Goal: Information Seeking & Learning: Learn about a topic

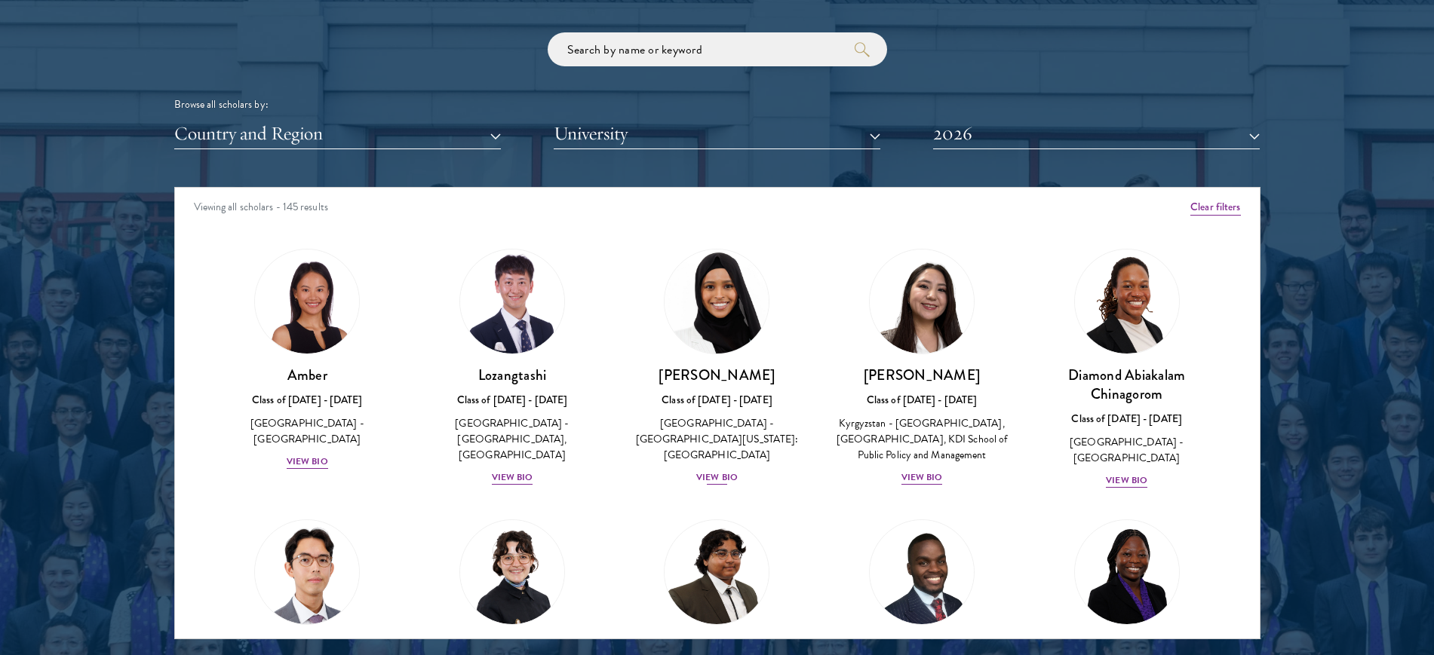
scroll to position [1980, 0]
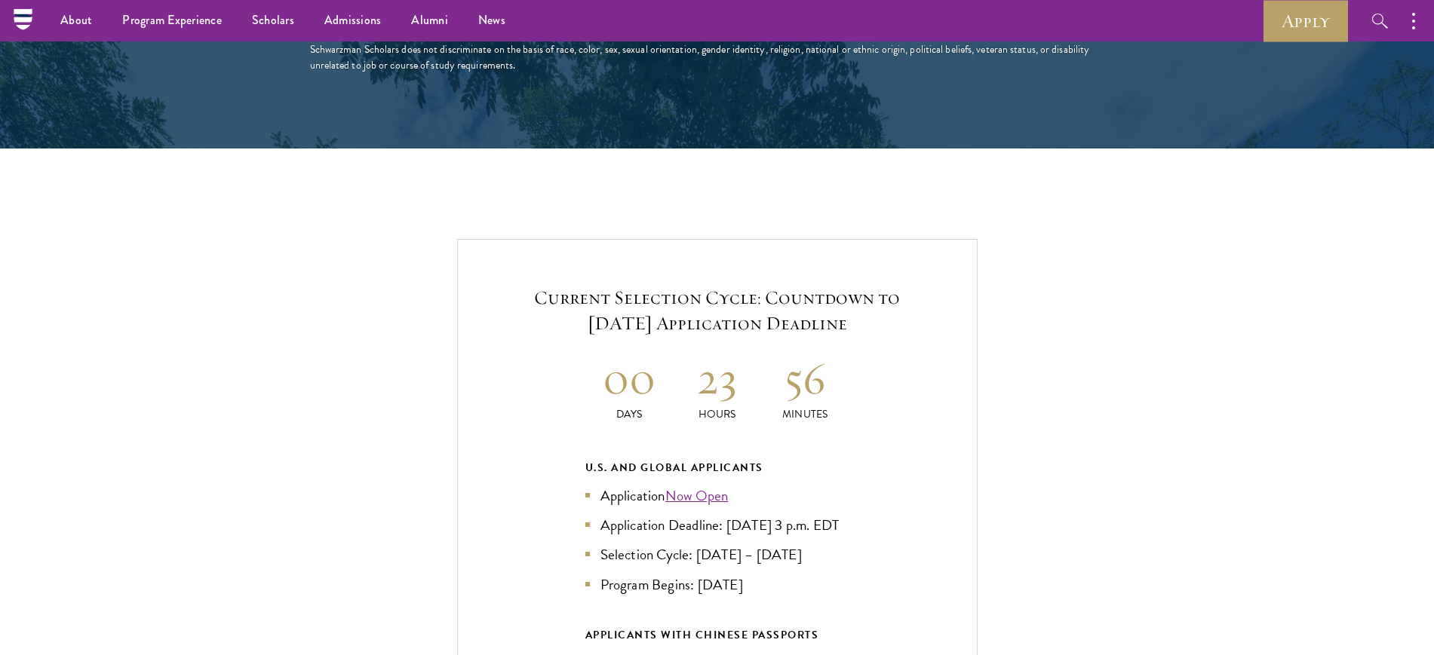
scroll to position [3017, 0]
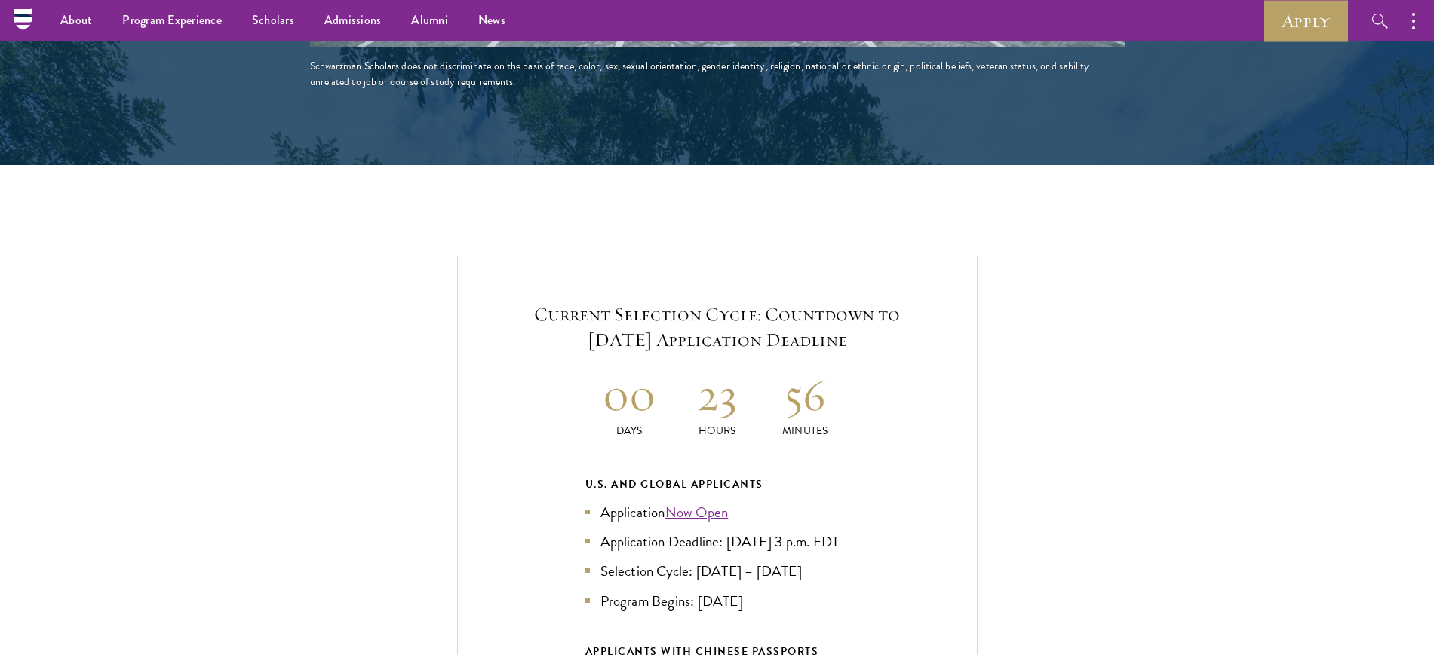
click at [453, 323] on div "Current Selection Cycle: Countdown to [DATE] Application Deadline 00 Days 23 Ho…" at bounding box center [716, 577] width 1283 height 642
click at [423, 325] on div "Current Selection Cycle: Countdown to [DATE] Application Deadline 00 Days 23 Ho…" at bounding box center [716, 577] width 1283 height 642
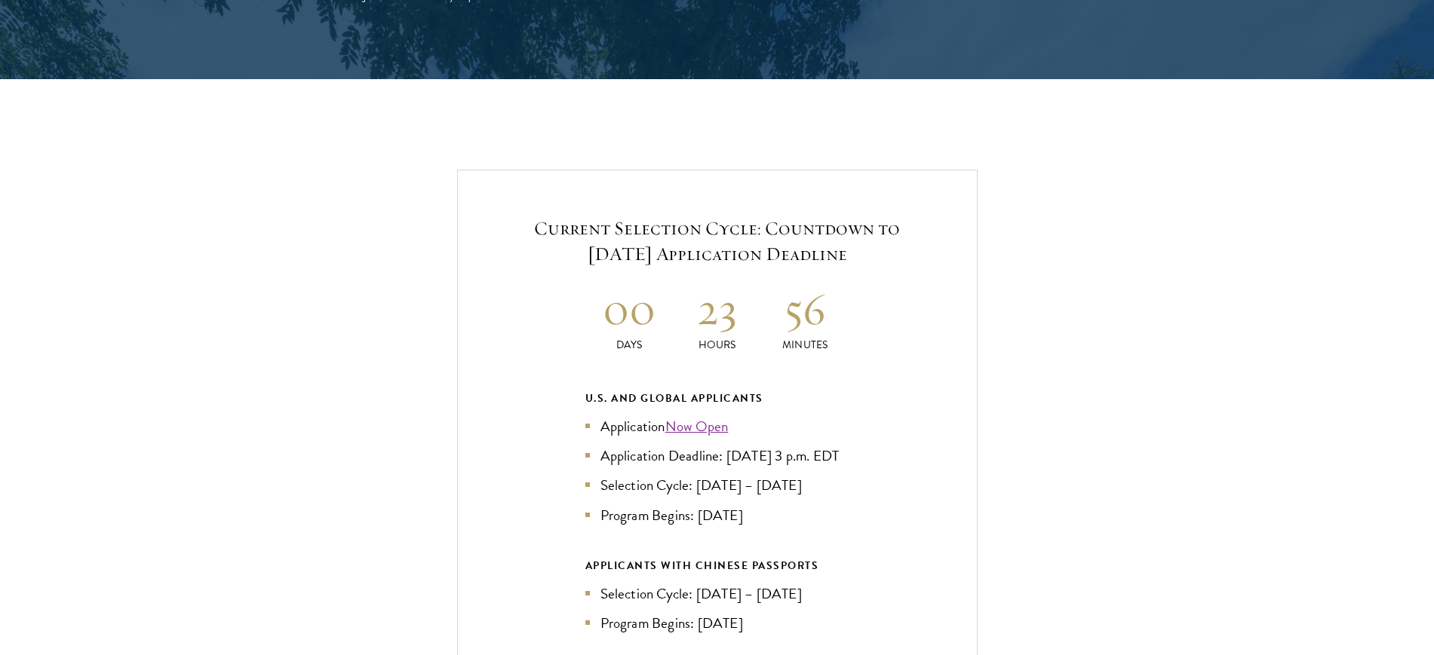
scroll to position [3112, 0]
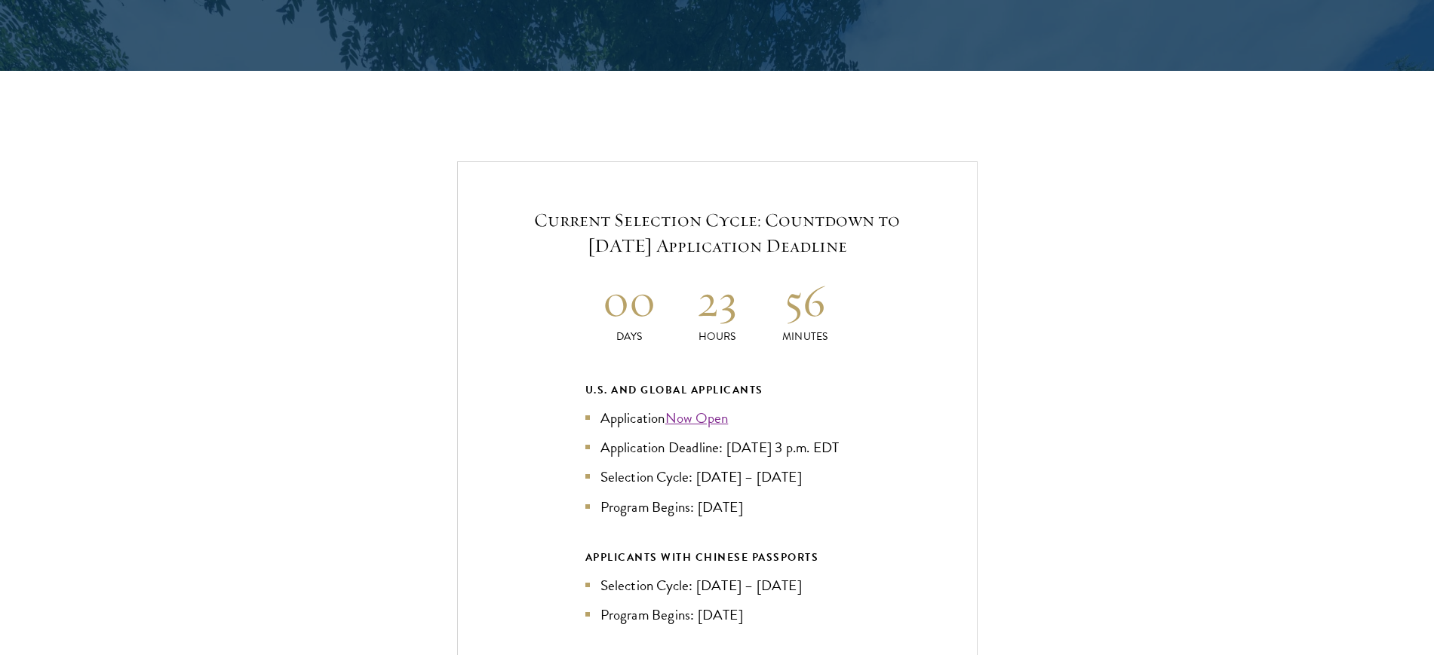
click at [423, 325] on div "Current Selection Cycle: Countdown to [DATE] Application Deadline 00 Days 23 Ho…" at bounding box center [716, 482] width 1283 height 642
click at [423, 325] on div "Current Selection Cycle: Countdown to September 10, 2025 Application Deadline 0…" at bounding box center [716, 482] width 1283 height 642
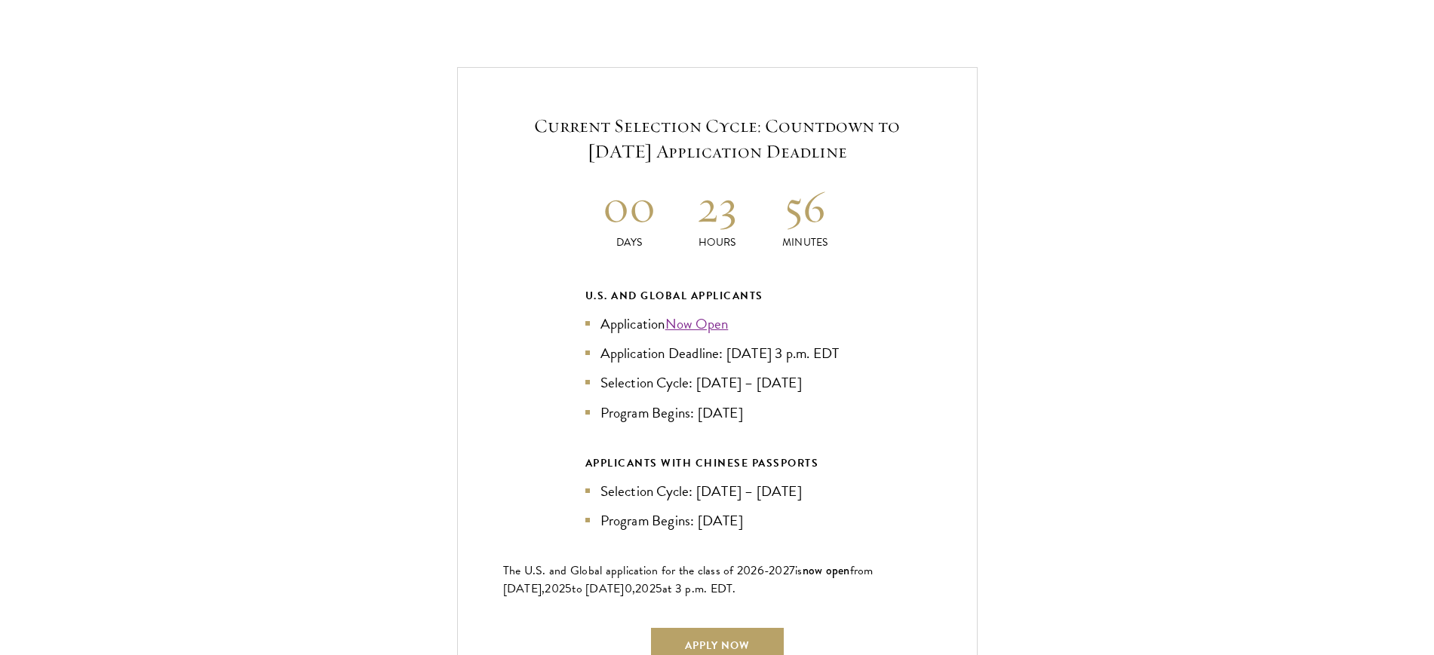
click at [423, 325] on div "Current Selection Cycle: Countdown to September 10, 2025 Application Deadline 0…" at bounding box center [716, 388] width 1283 height 642
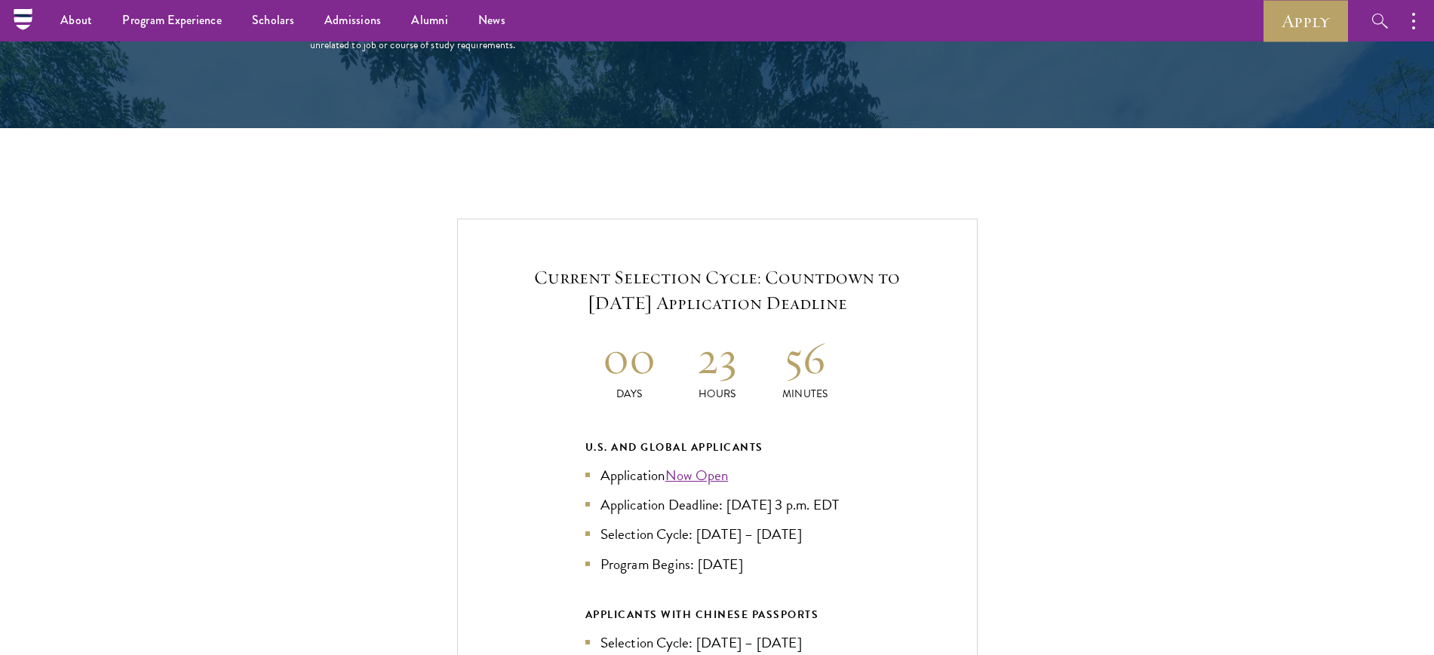
scroll to position [3017, 0]
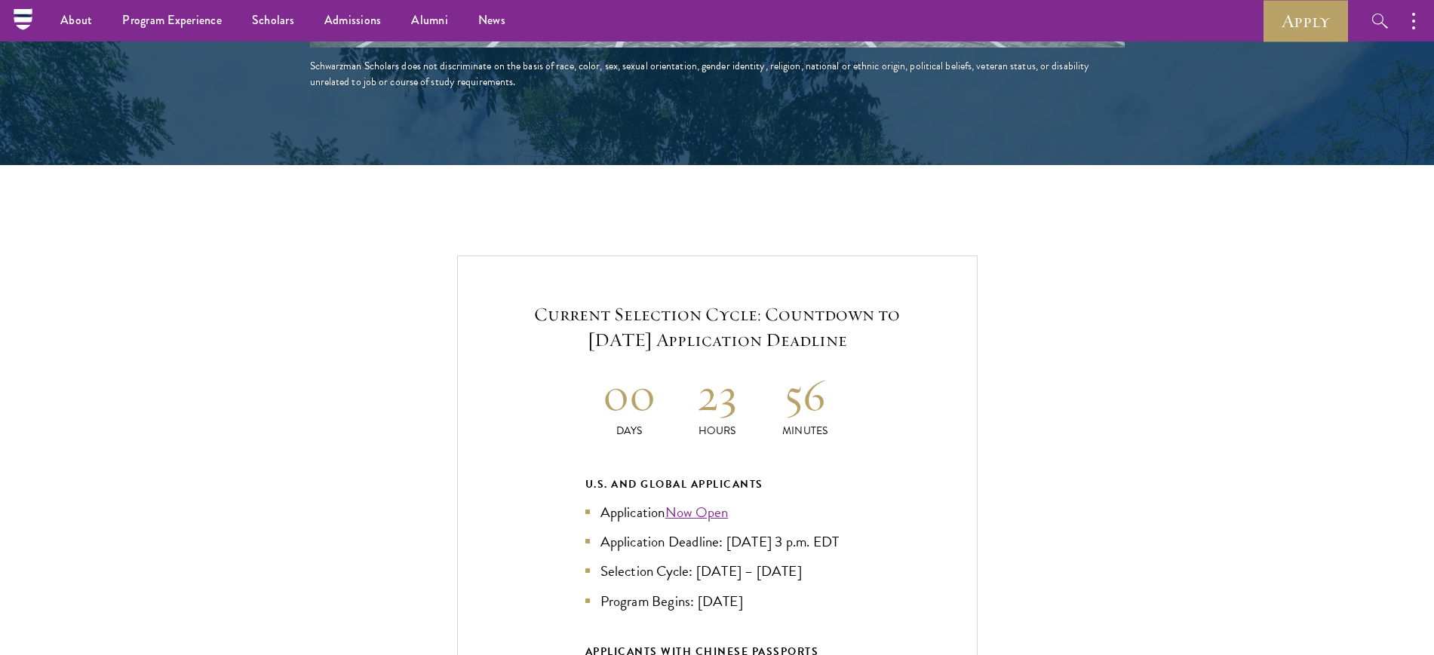
click at [423, 325] on div "Current Selection Cycle: Countdown to September 10, 2025 Application Deadline 0…" at bounding box center [716, 577] width 1283 height 642
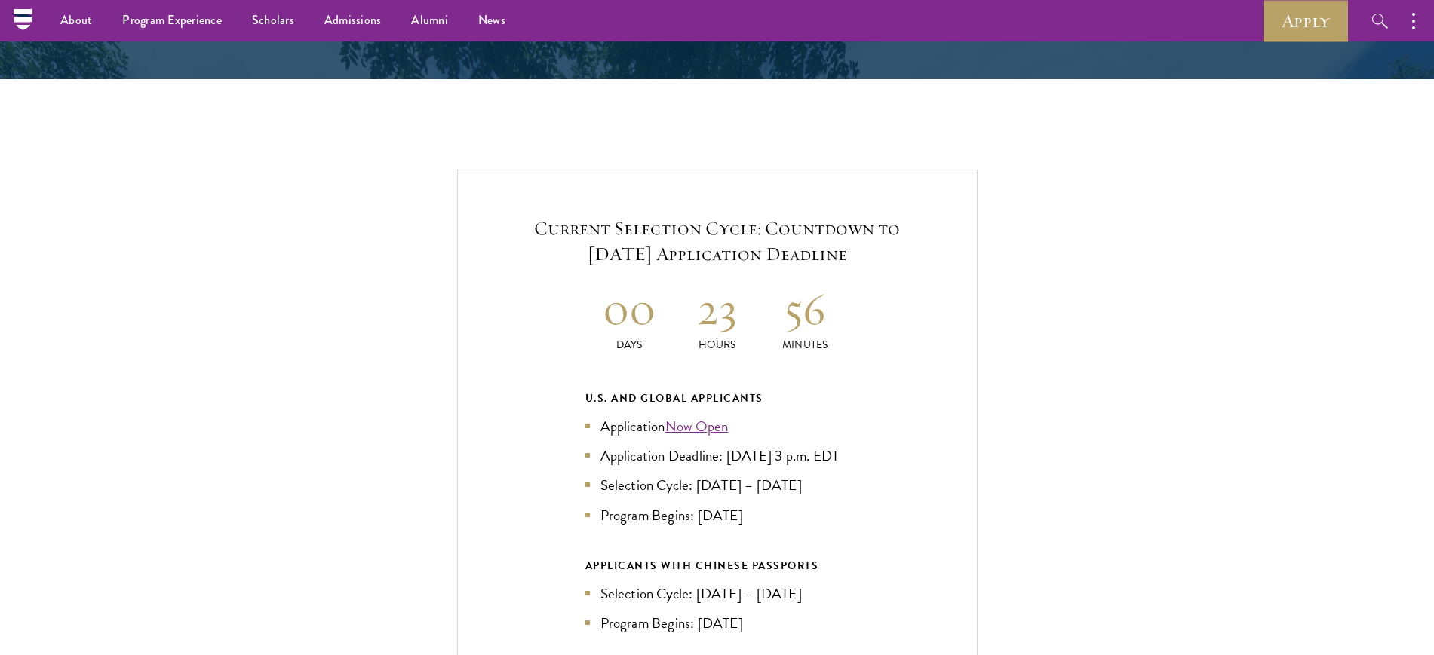
scroll to position [3112, 0]
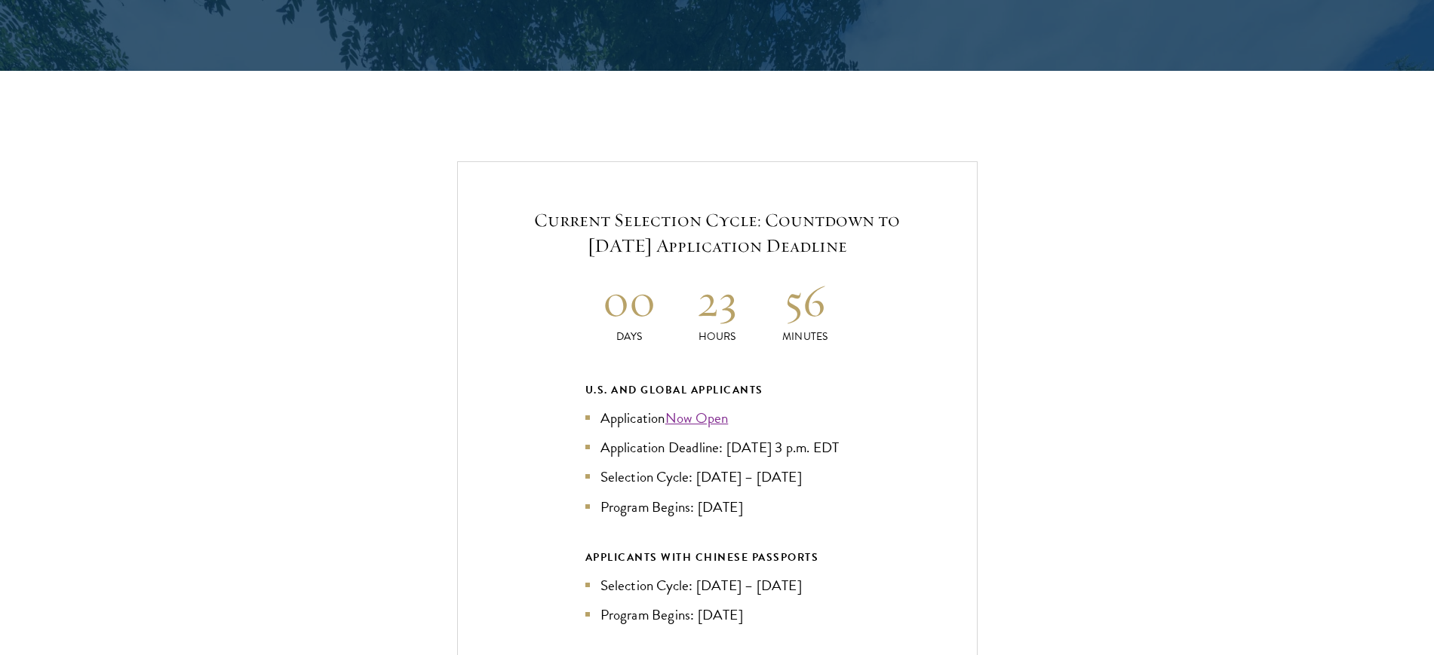
click at [423, 325] on div "Current Selection Cycle: Countdown to September 10, 2025 Application Deadline 0…" at bounding box center [716, 482] width 1283 height 642
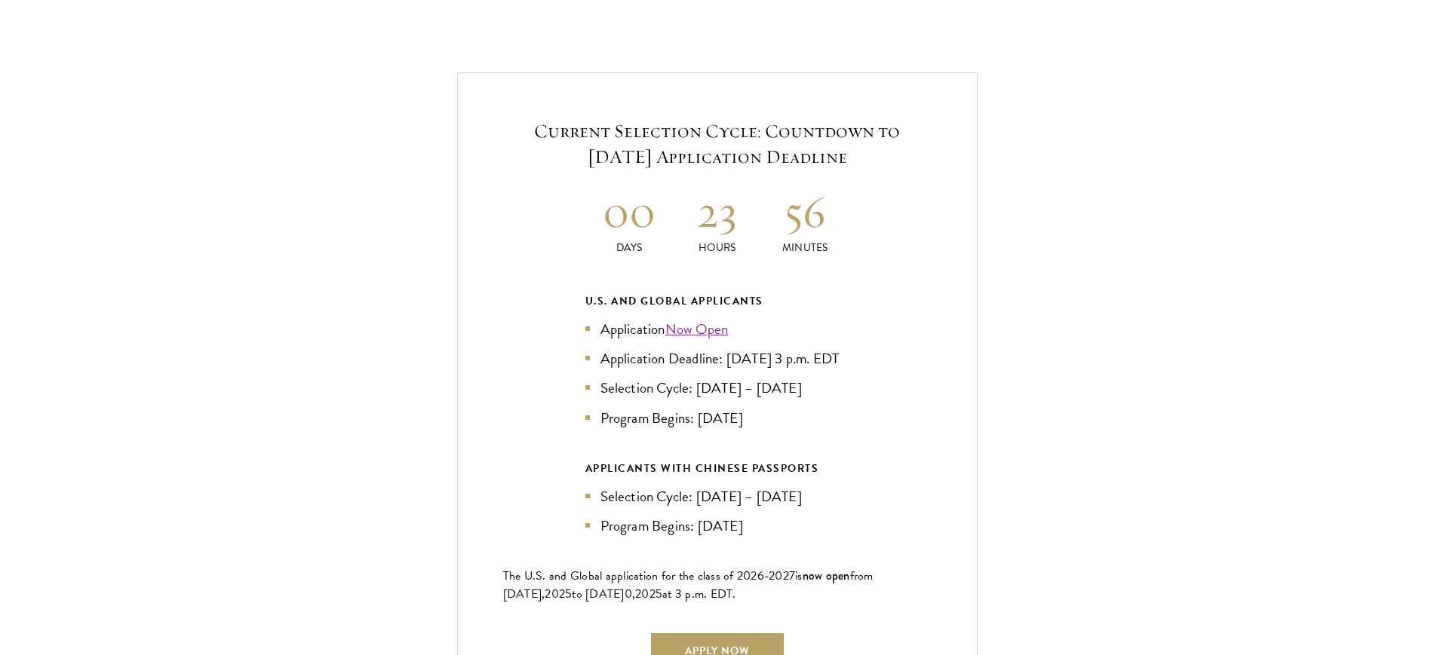
scroll to position [3206, 0]
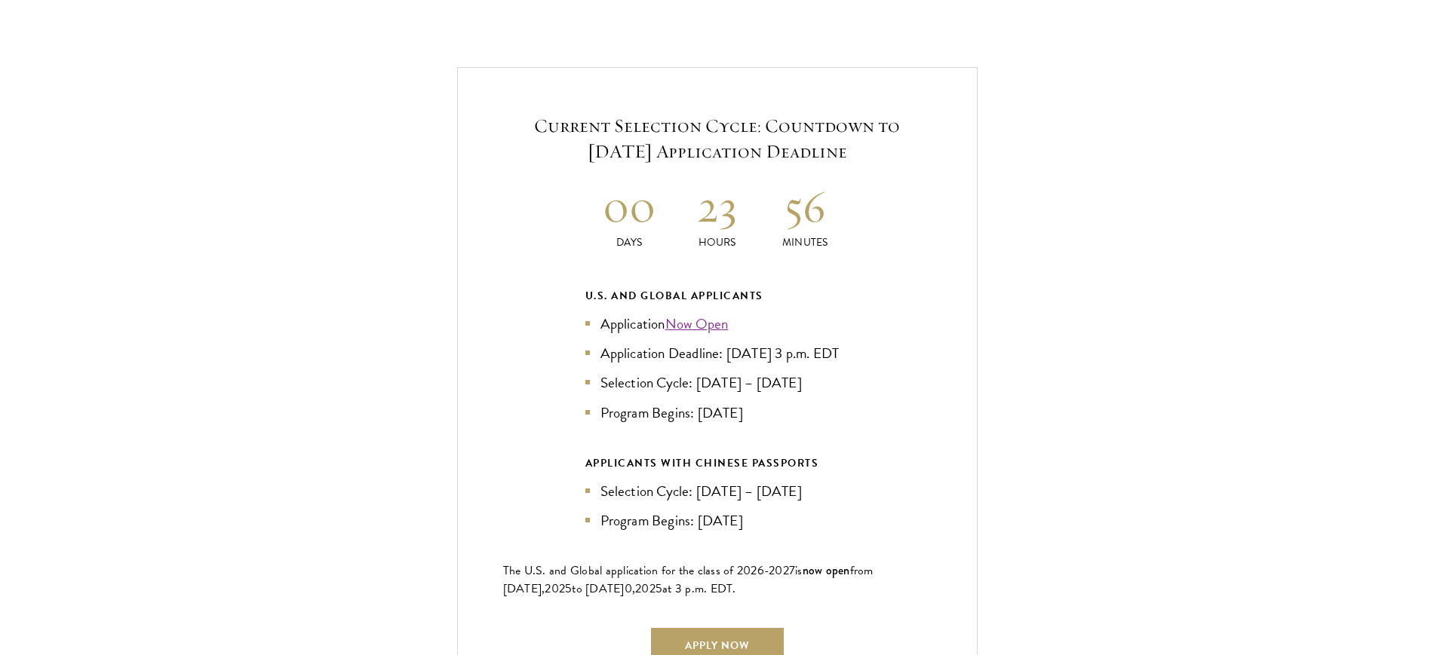
click at [423, 325] on div "Current Selection Cycle: Countdown to September 10, 2025 Application Deadline 0…" at bounding box center [716, 388] width 1283 height 642
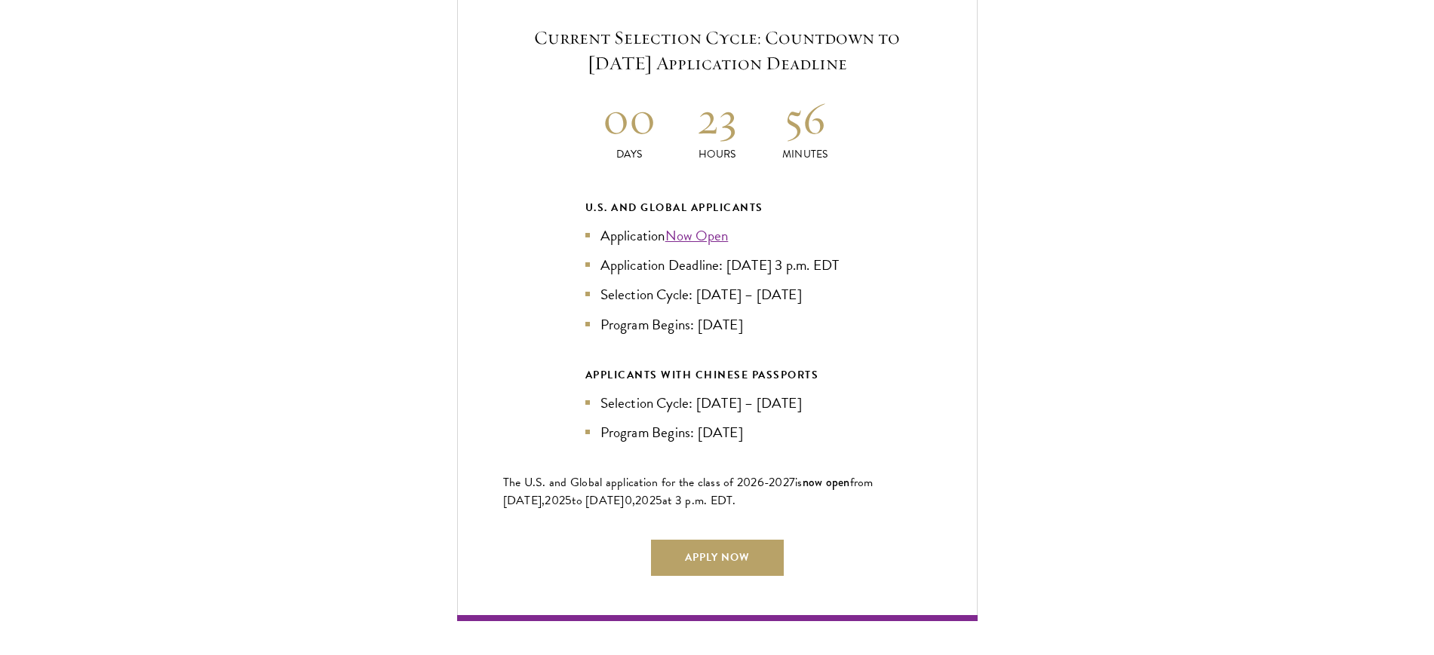
scroll to position [3300, 0]
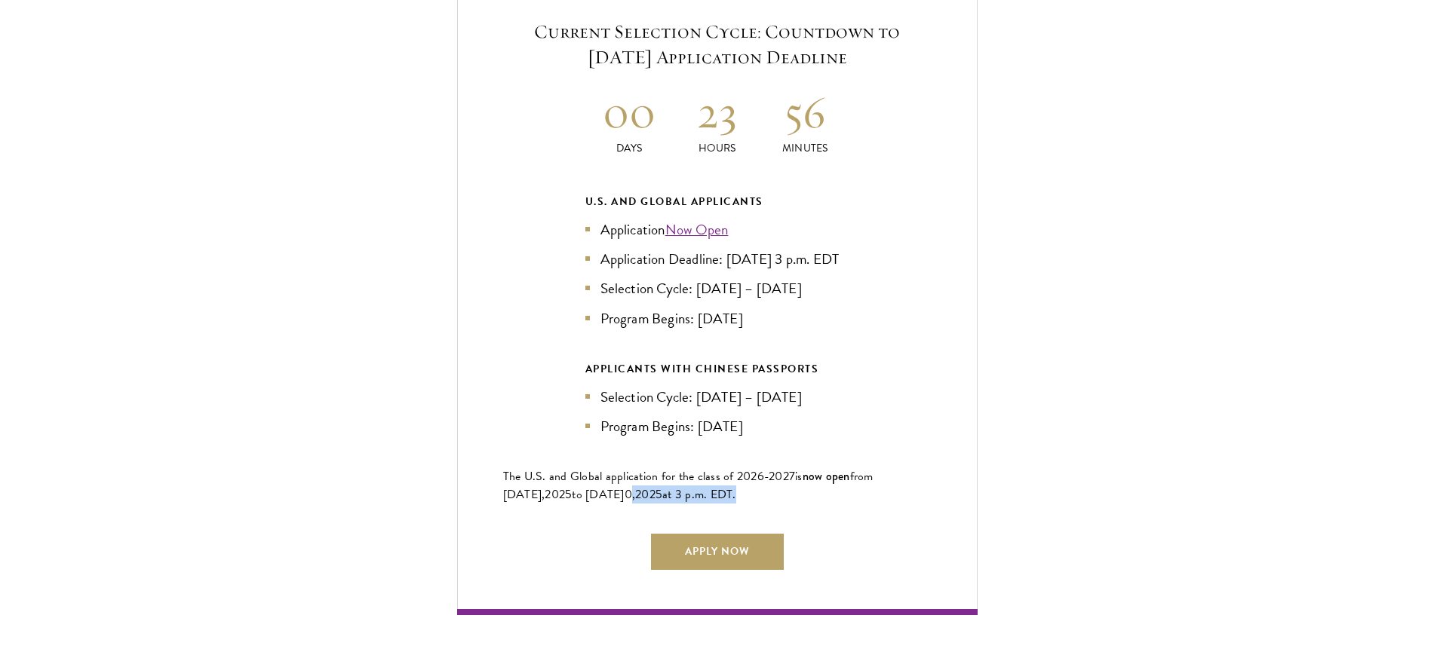
drag, startPoint x: 612, startPoint y: 489, endPoint x: 602, endPoint y: 514, distance: 27.5
click at [602, 514] on div "Current Selection Cycle: Countdown to September 10, 2025 Application Deadline 0…" at bounding box center [717, 294] width 520 height 642
click at [545, 487] on span "202" at bounding box center [555, 495] width 20 height 18
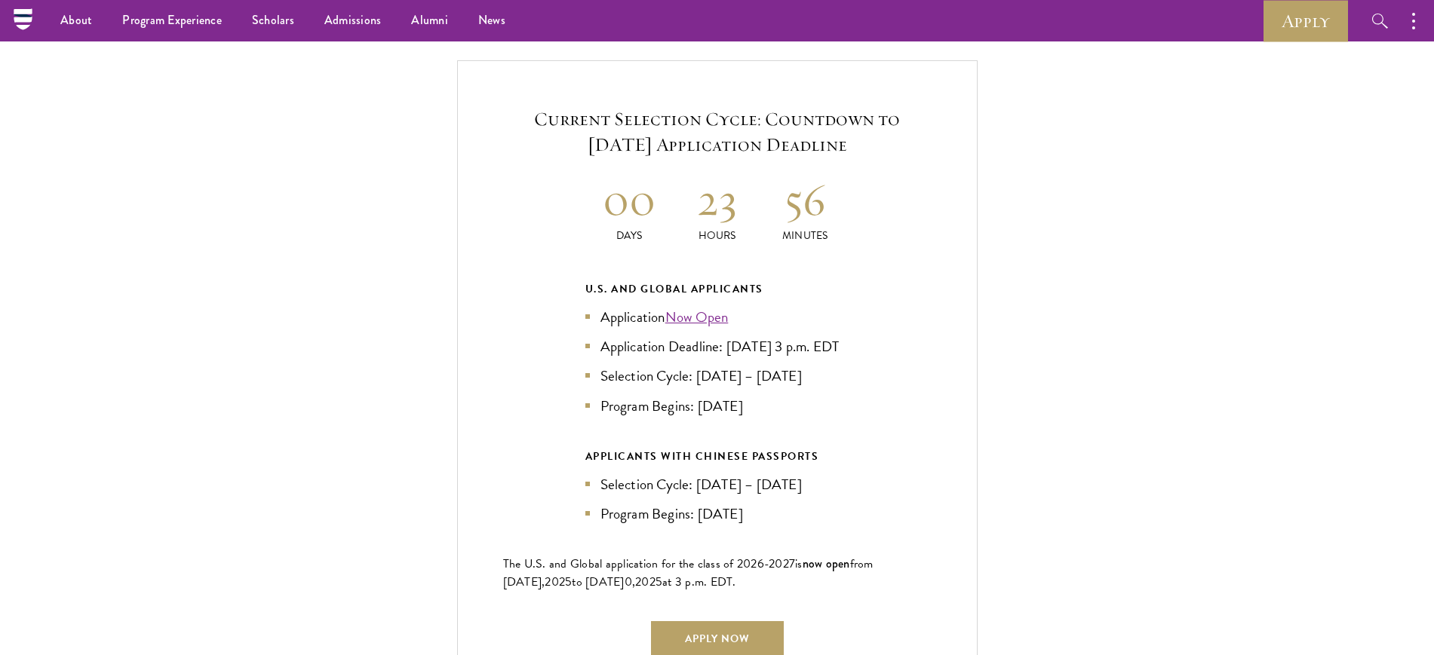
scroll to position [3206, 0]
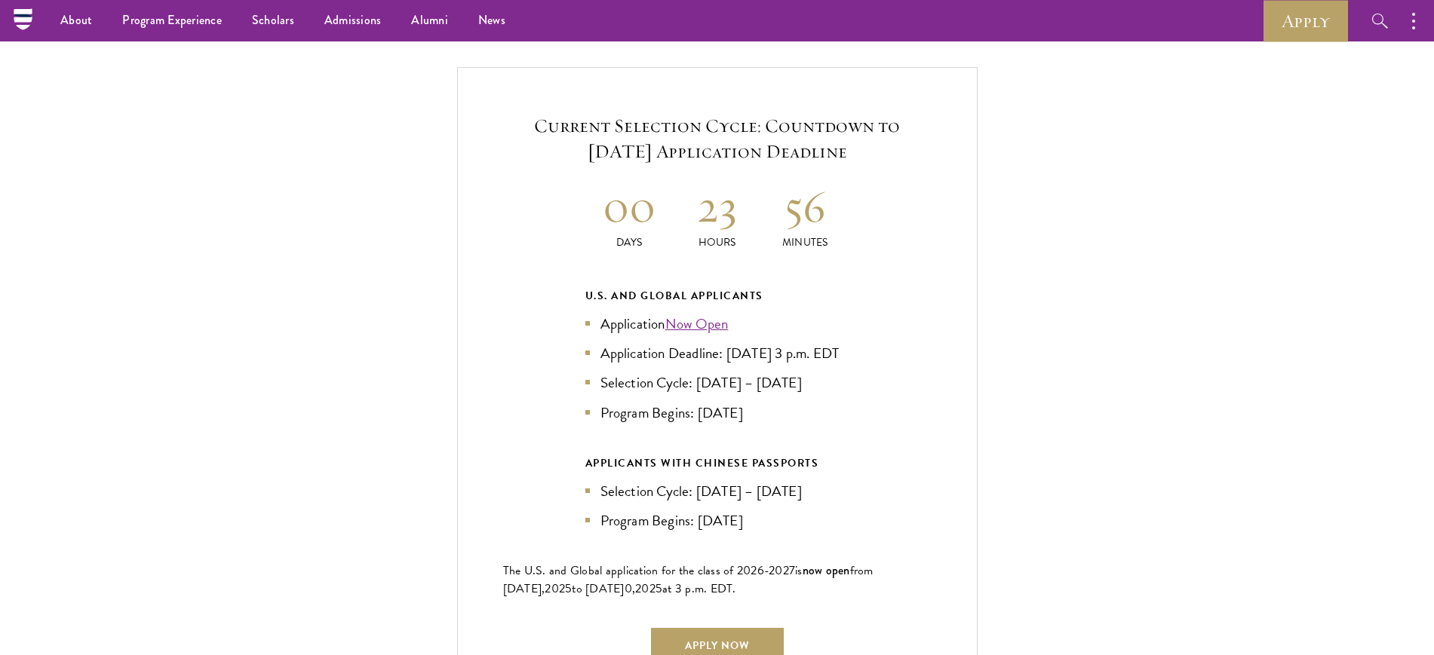
click at [1039, 250] on div "Current Selection Cycle: Countdown to September 10, 2025 Application Deadline 0…" at bounding box center [716, 388] width 1283 height 642
click at [241, 207] on div "Current Selection Cycle: Countdown to September 10, 2025 Application Deadline 0…" at bounding box center [716, 388] width 1283 height 642
